Goal: Task Accomplishment & Management: Manage account settings

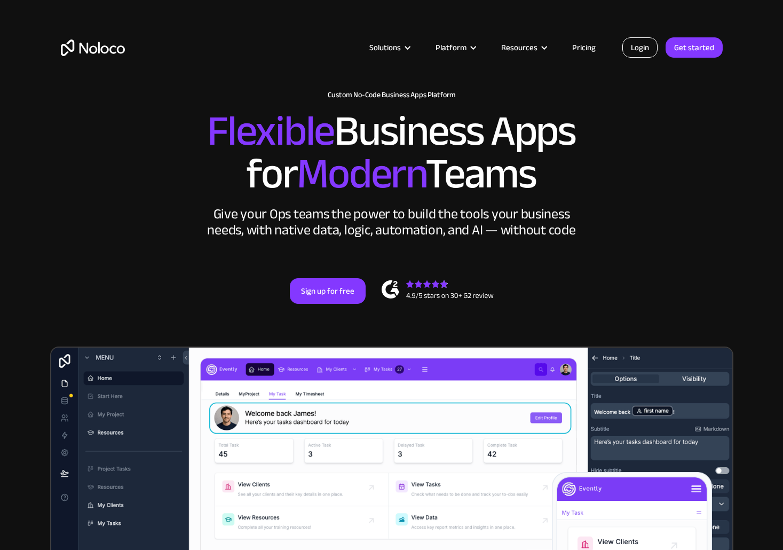
click at [641, 52] on link "Login" at bounding box center [640, 47] width 35 height 20
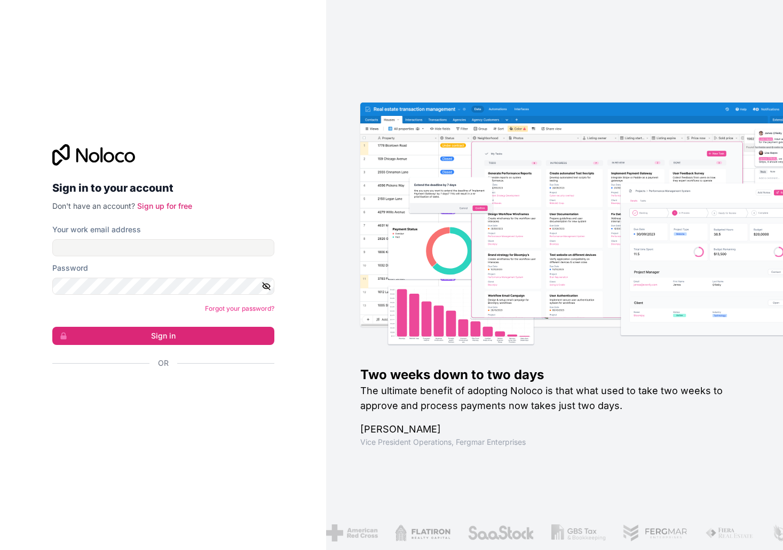
click at [171, 231] on div "Your work email address" at bounding box center [163, 229] width 222 height 11
click at [170, 249] on input "Your work email address" at bounding box center [163, 247] width 222 height 17
click at [156, 277] on div "Password" at bounding box center [163, 279] width 222 height 32
click at [147, 296] on form "Your work email address Password Forgot your password? Sign in Or" at bounding box center [163, 315] width 222 height 182
click at [306, 158] on div "Sign in to your account Don't have an account? Sign up for free Your work email…" at bounding box center [163, 275] width 326 height 550
